Goal: Navigation & Orientation: Find specific page/section

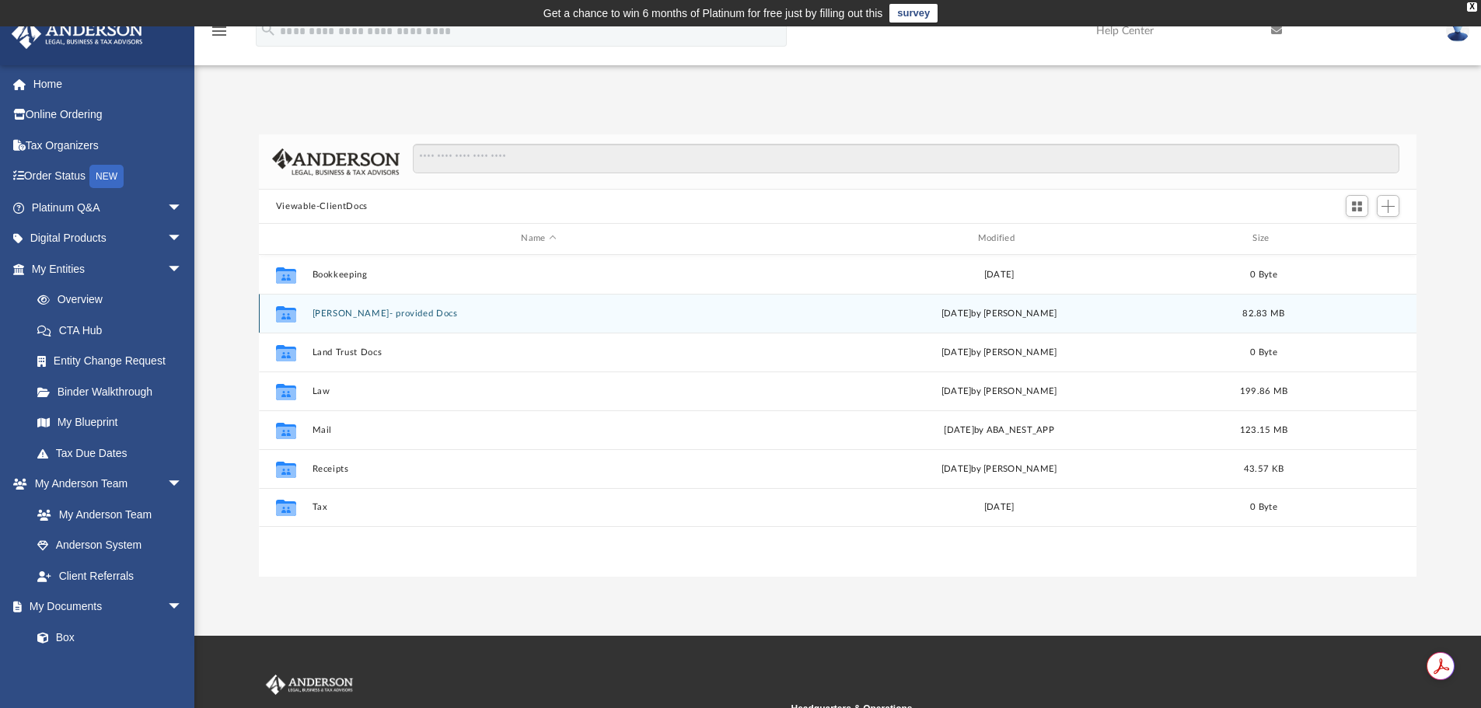
scroll to position [342, 1146]
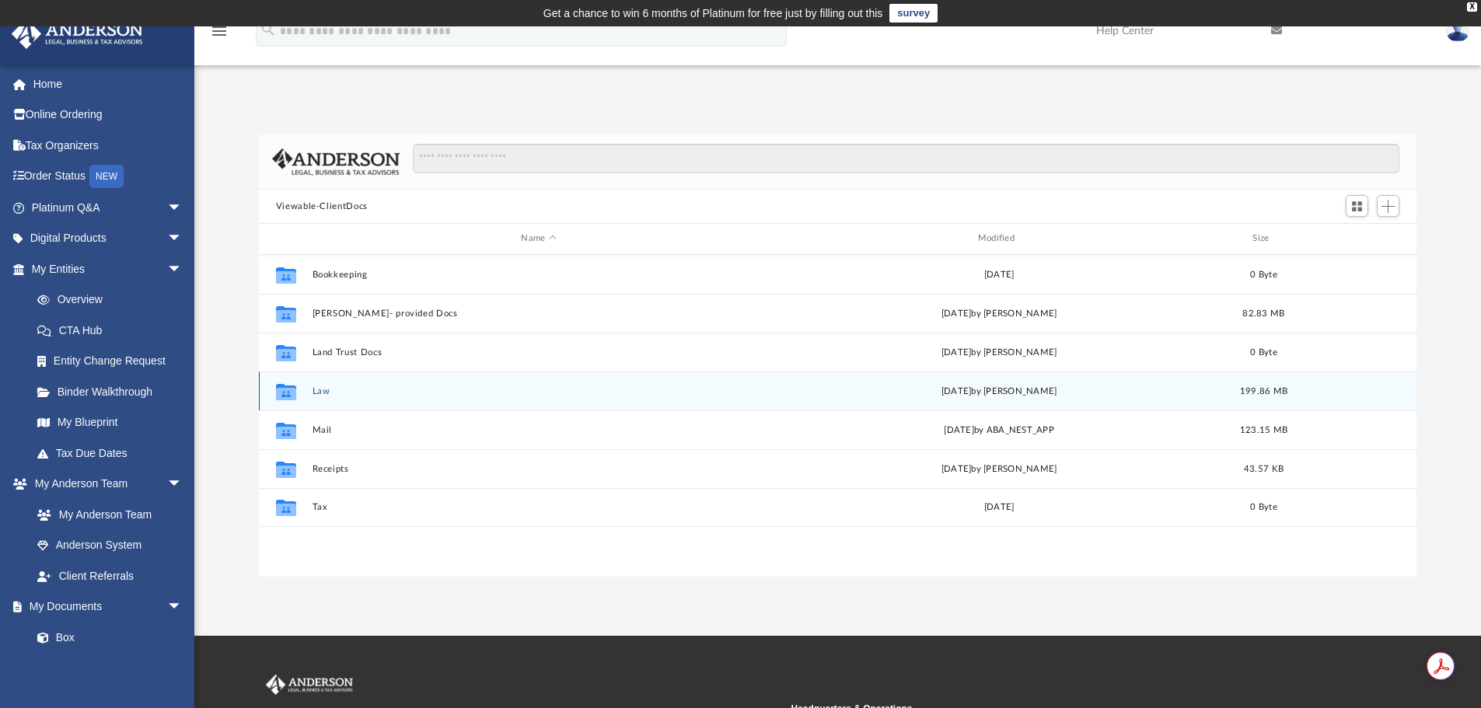
click at [319, 393] on button "Law" at bounding box center [538, 391] width 453 height 10
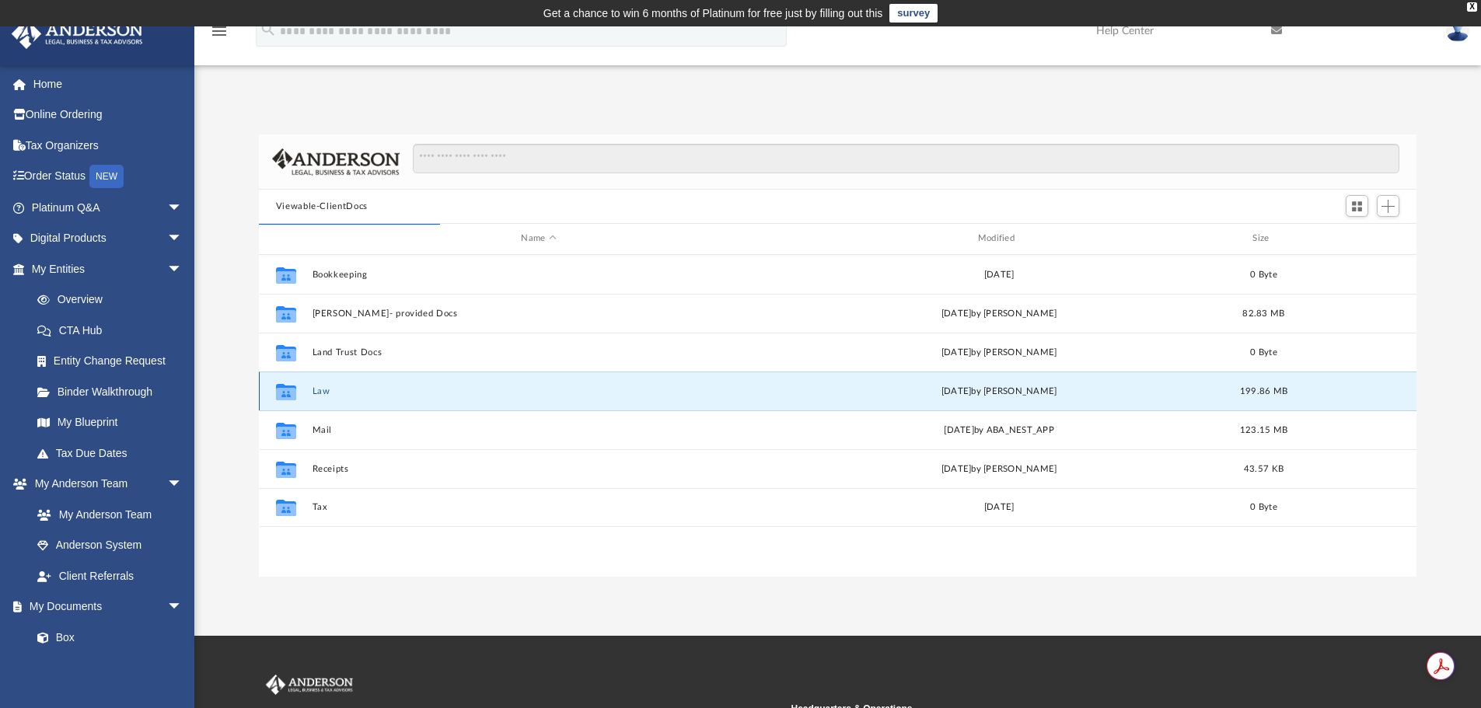
click at [336, 393] on button "Law" at bounding box center [538, 391] width 453 height 10
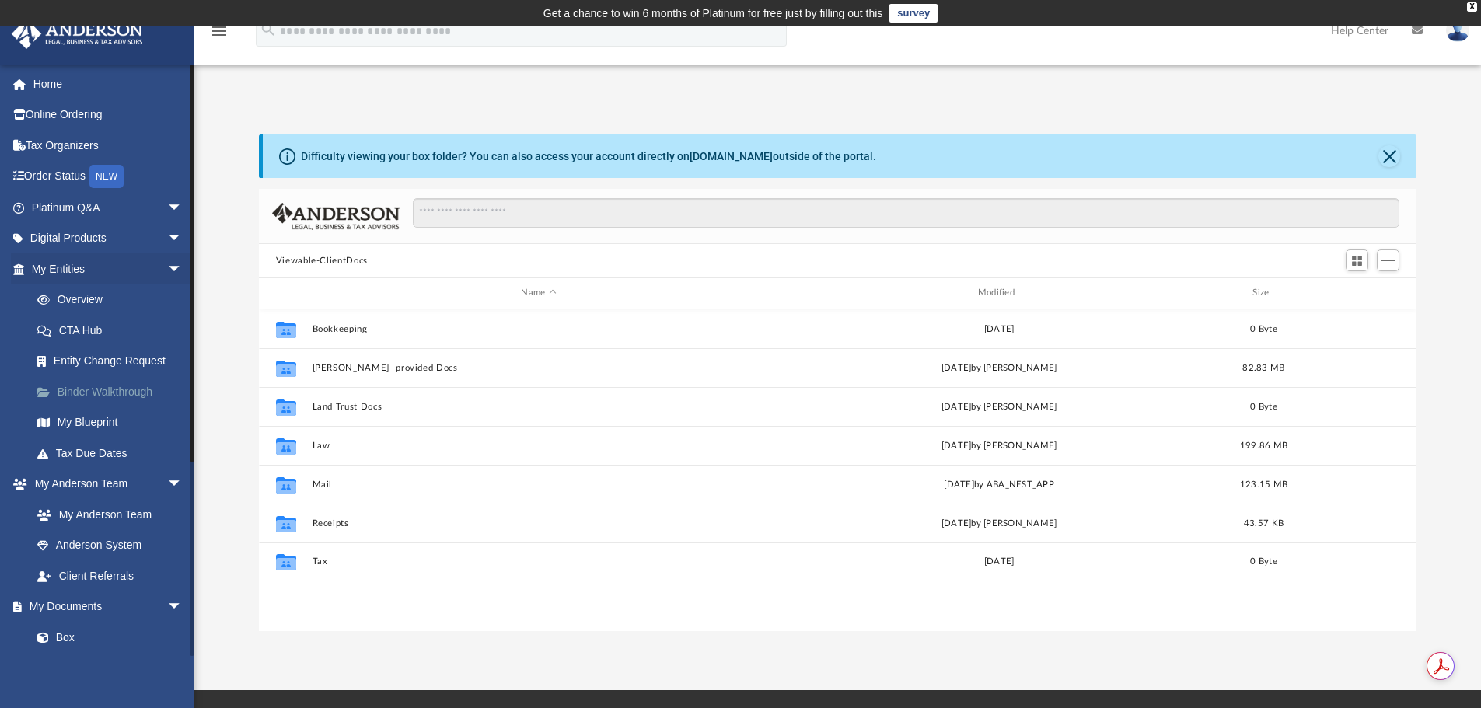
scroll to position [342, 1146]
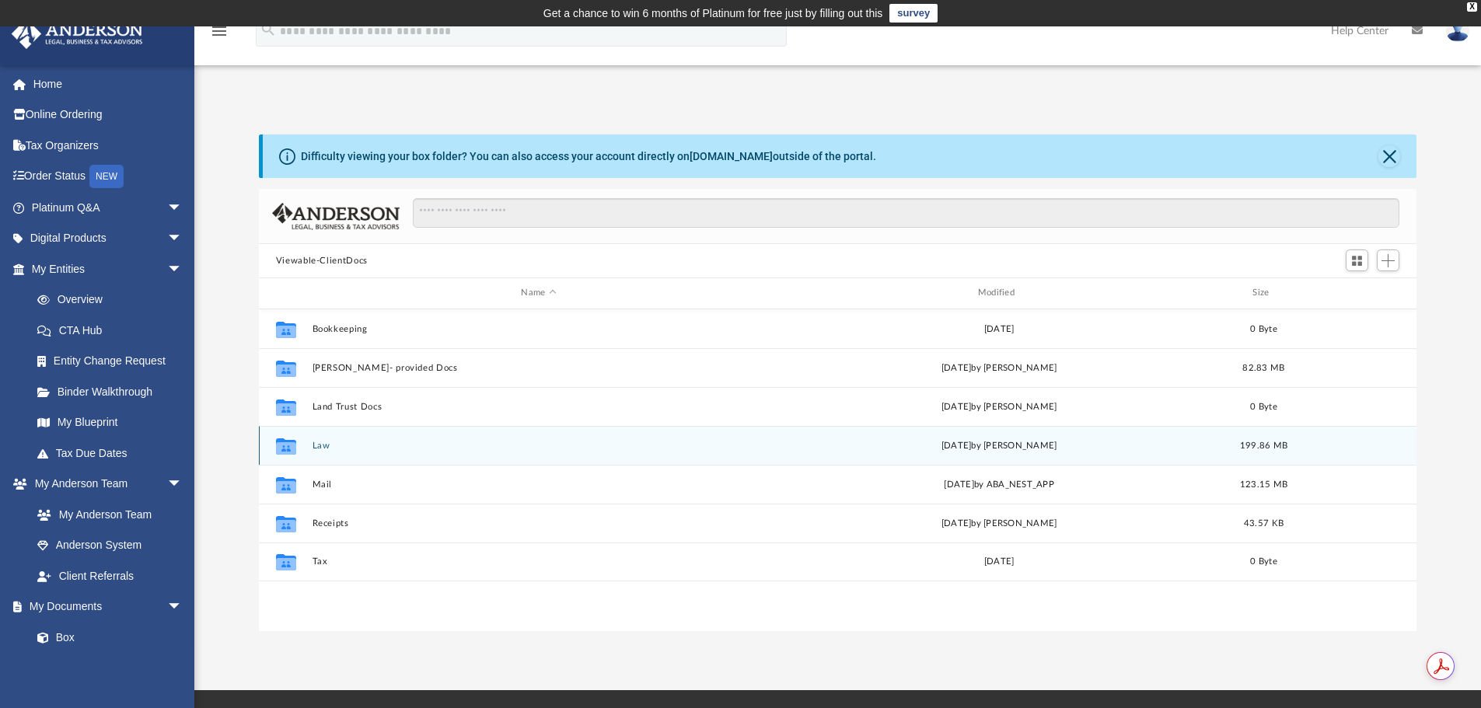
click at [326, 444] on button "Law" at bounding box center [538, 446] width 453 height 10
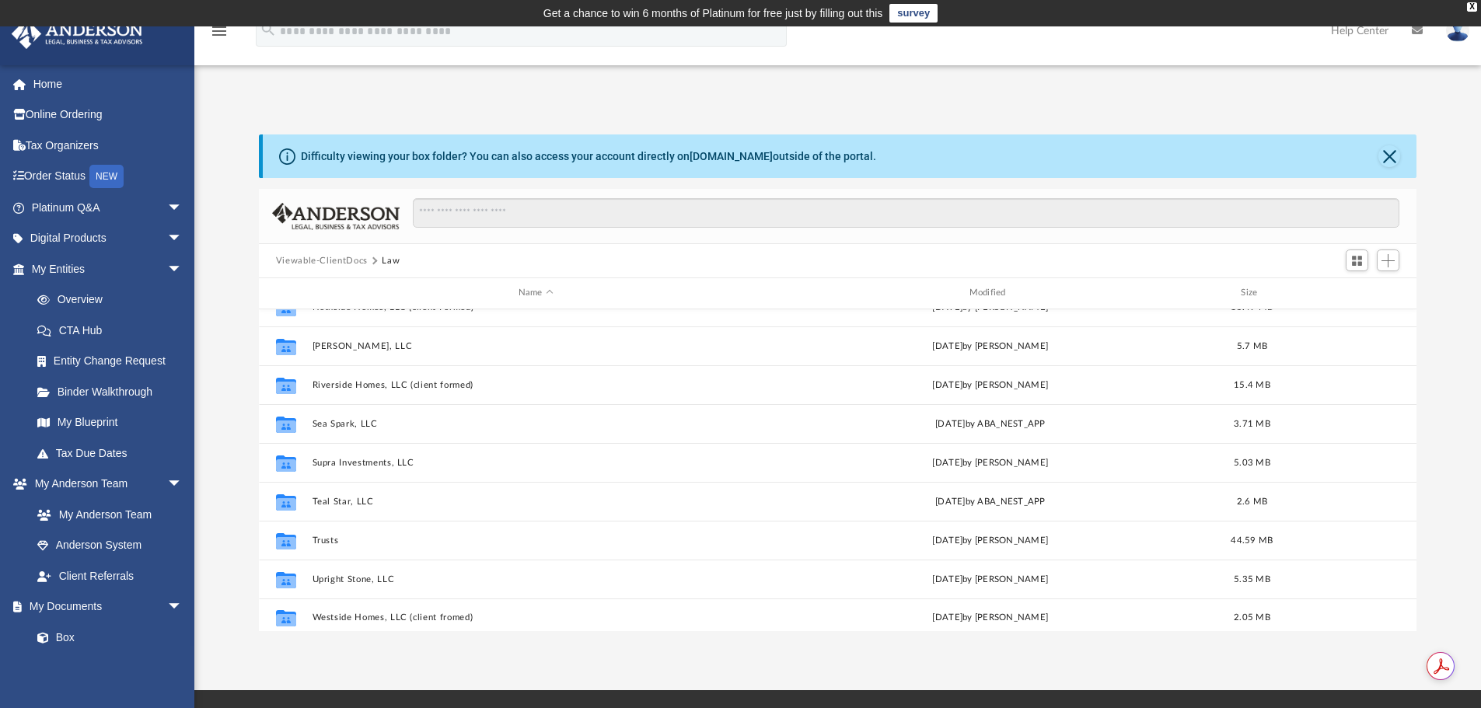
scroll to position [261, 0]
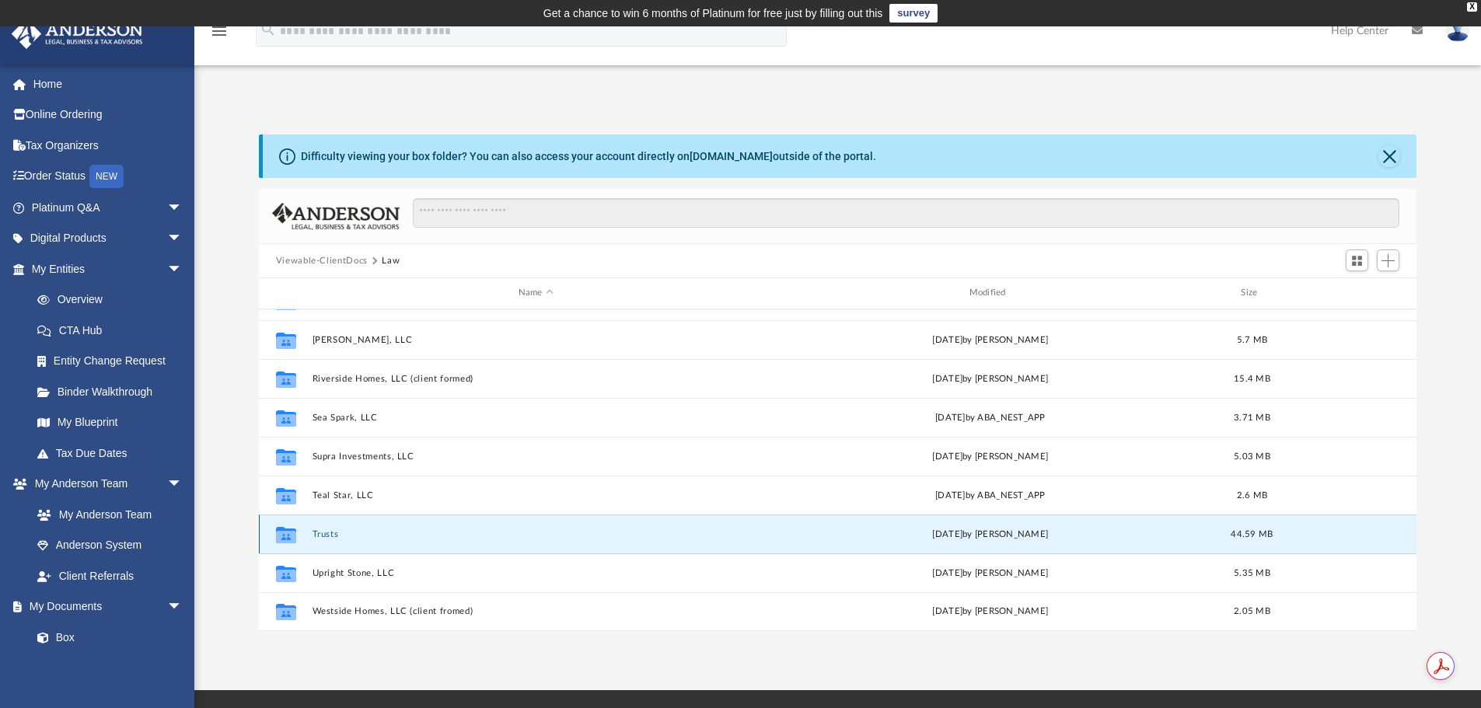
click at [341, 533] on button "Trusts" at bounding box center [536, 534] width 448 height 10
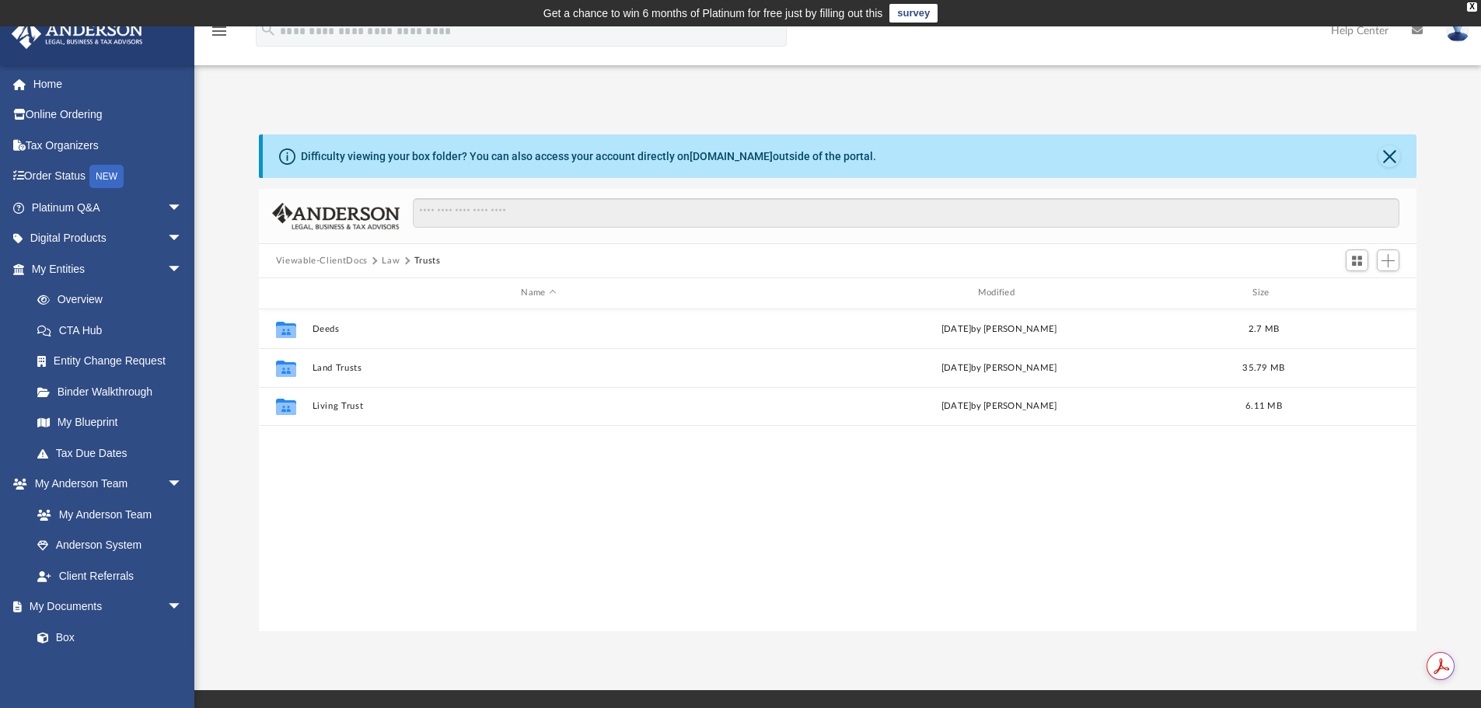
scroll to position [0, 0]
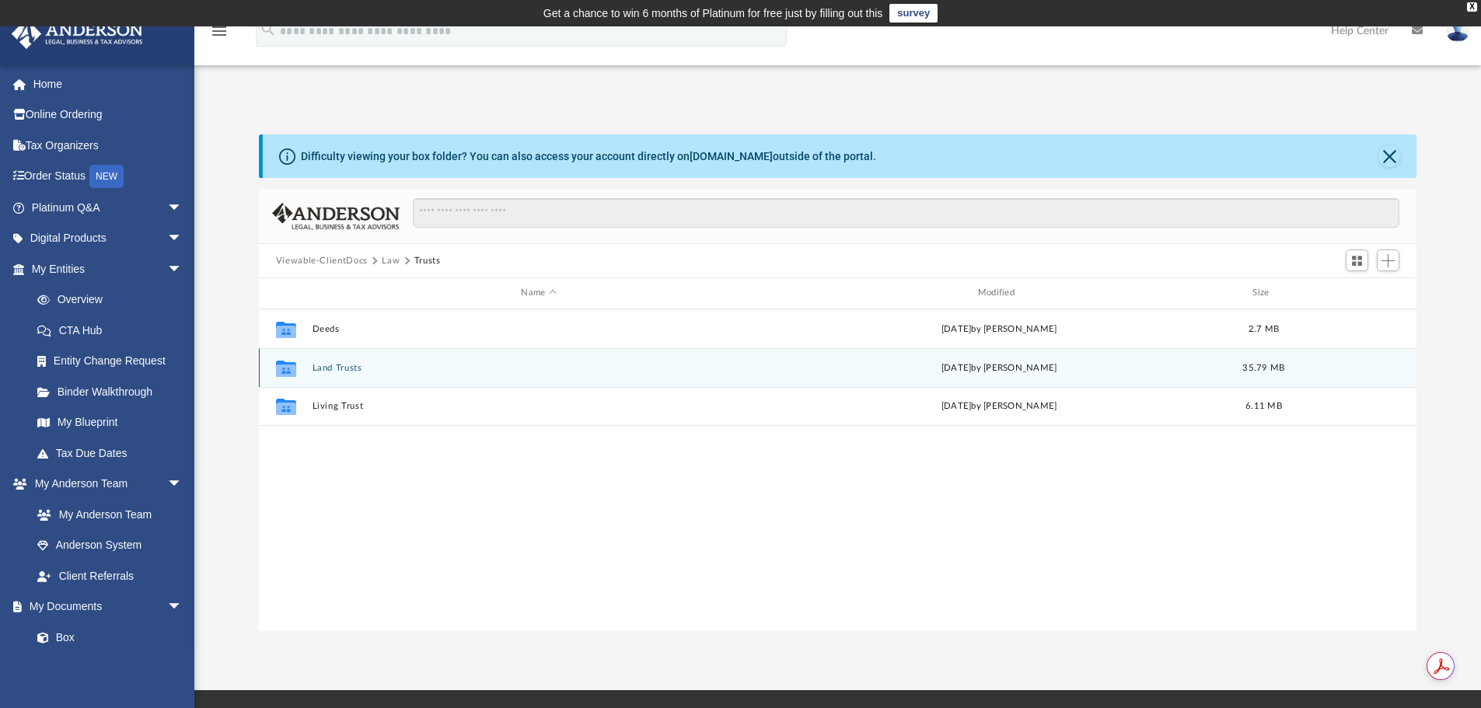
click at [339, 368] on button "Land Trusts" at bounding box center [538, 368] width 453 height 10
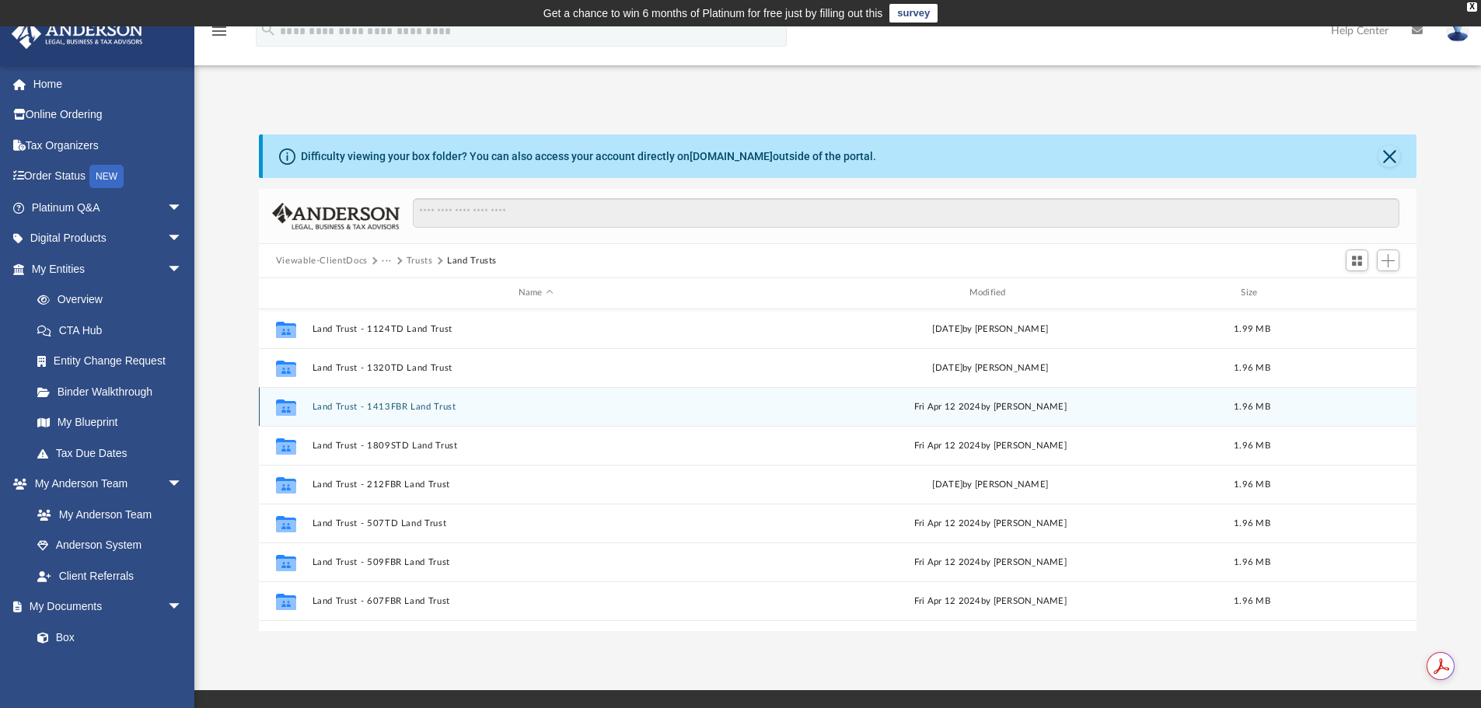
click at [435, 406] on button "Land Trust - 1413FBR Land Trust" at bounding box center [536, 407] width 448 height 10
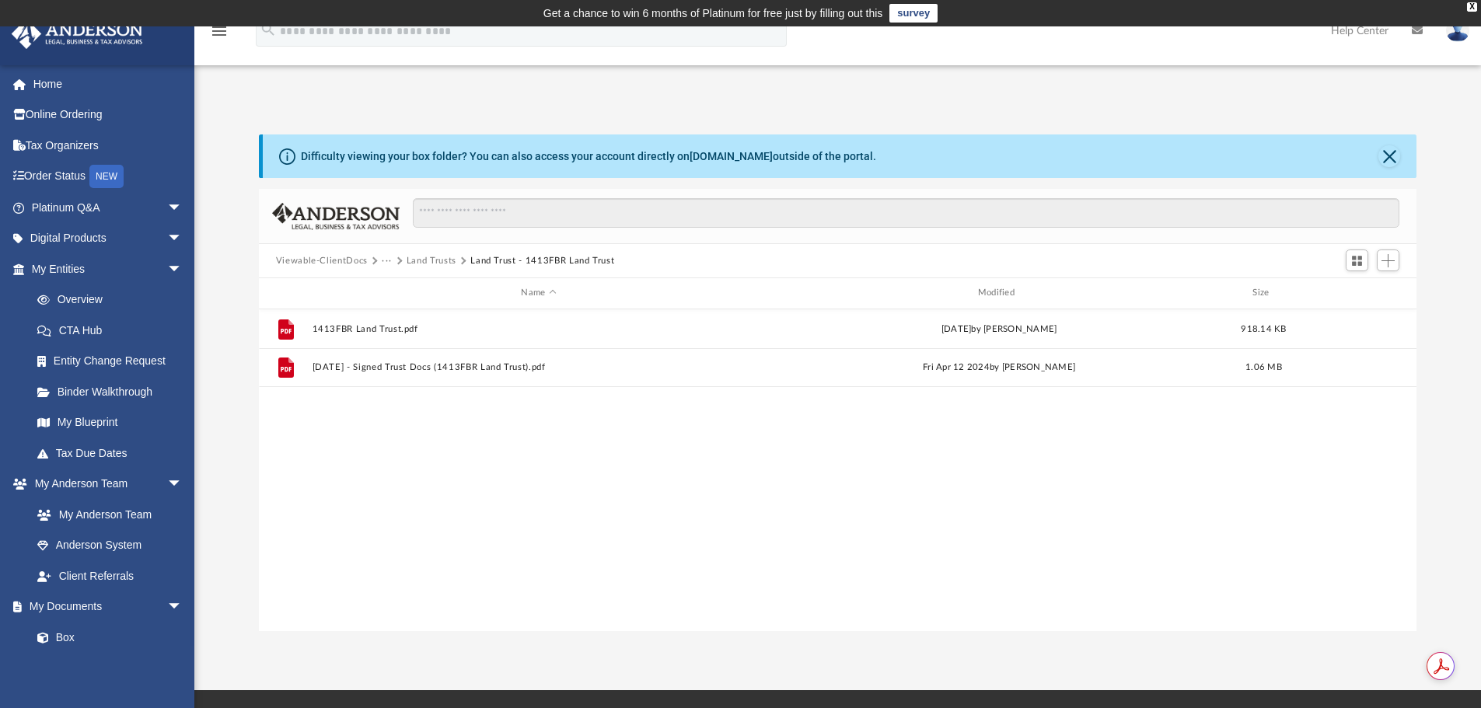
click at [420, 258] on button "Land Trusts" at bounding box center [431, 261] width 50 height 14
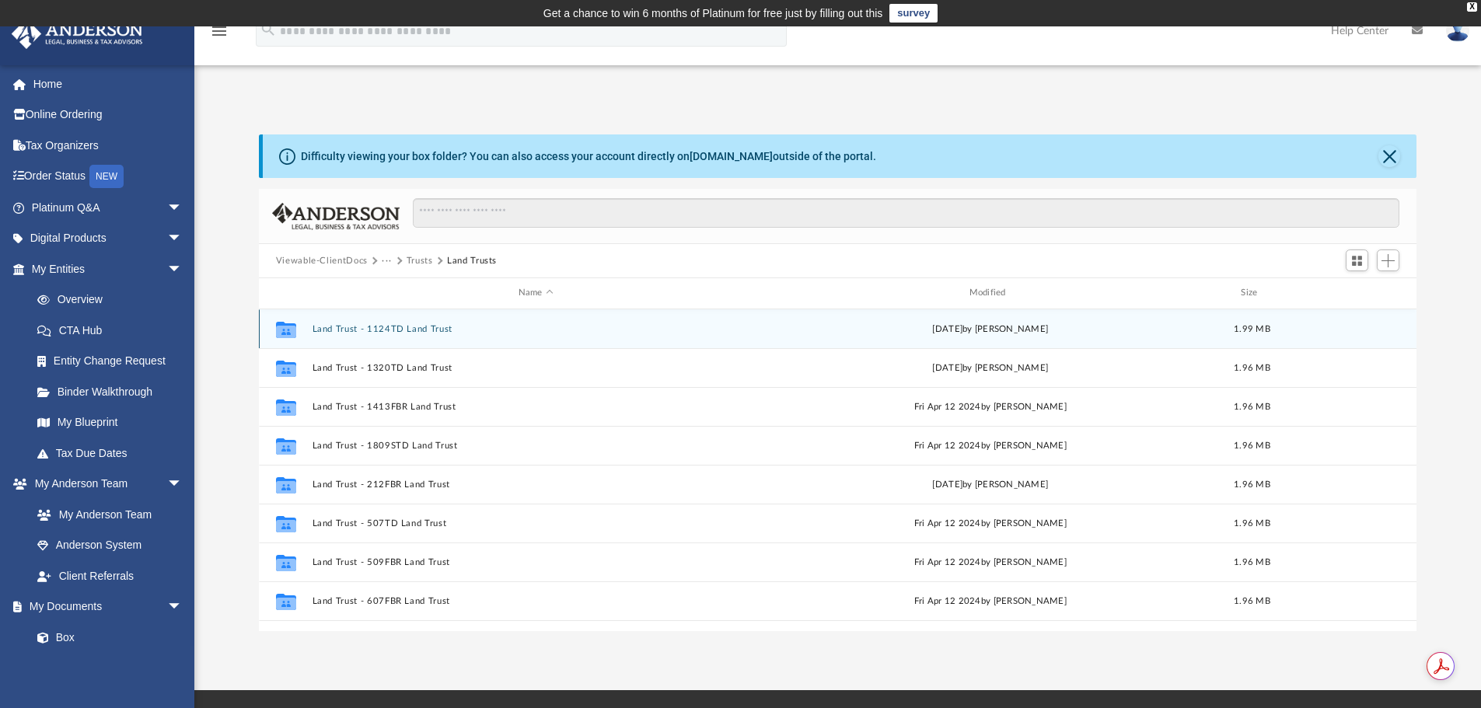
click at [415, 326] on button "Land Trust - 1124TD Land Trust" at bounding box center [536, 329] width 448 height 10
